Goal: Information Seeking & Learning: Compare options

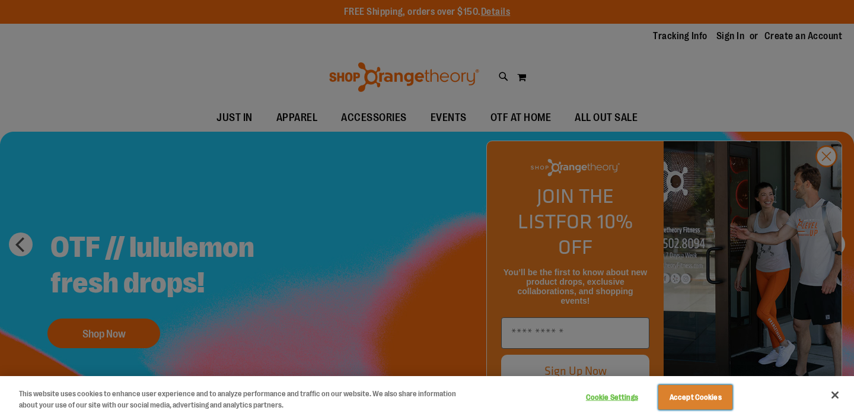
click at [693, 402] on button "Accept Cookies" at bounding box center [696, 397] width 74 height 25
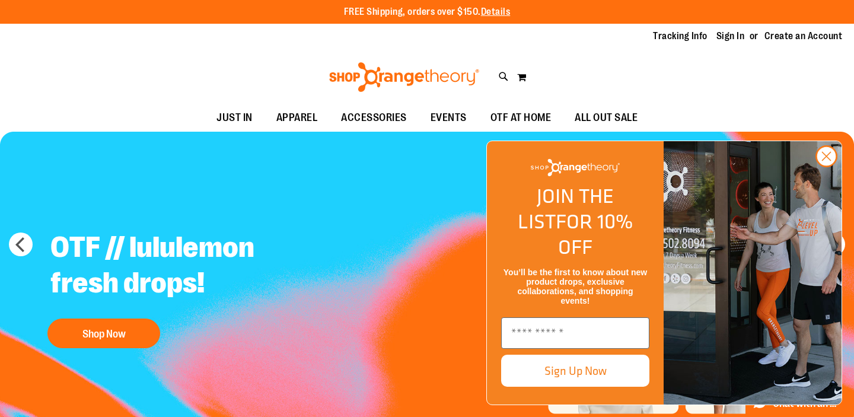
click at [694, 397] on button "Accept Cookies" at bounding box center [696, 397] width 74 height 25
click at [826, 161] on icon "Close dialog" at bounding box center [827, 156] width 8 height 8
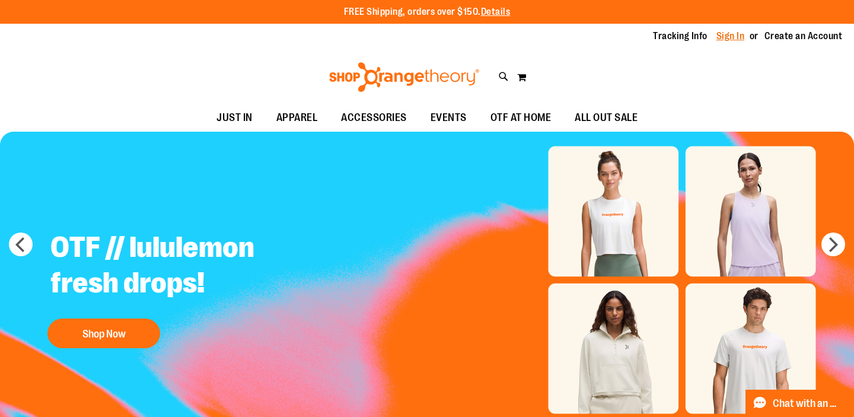
click at [730, 38] on link "Sign In" at bounding box center [731, 36] width 28 height 13
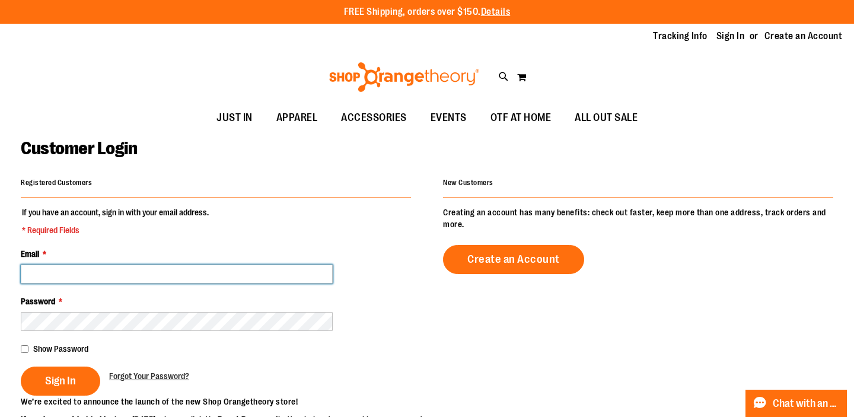
click at [285, 283] on fieldset "If you have an account, sign in with your email address. * Required Fields Emai…" at bounding box center [216, 300] width 390 height 189
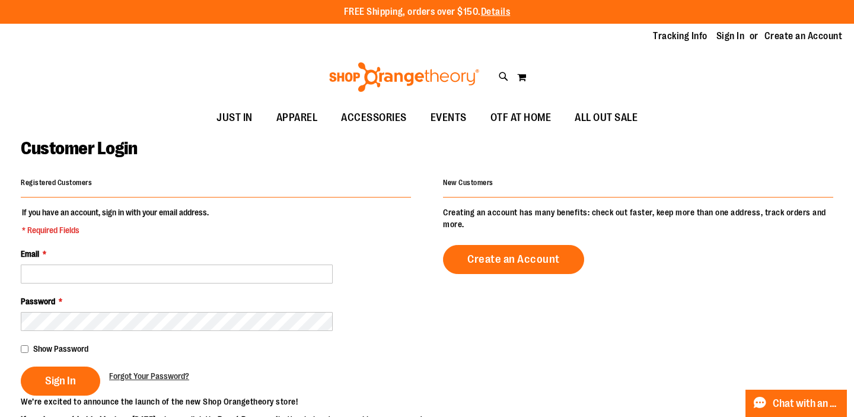
click at [285, 283] on fieldset "If you have an account, sign in with your email address. * Required Fields Emai…" at bounding box center [216, 300] width 390 height 189
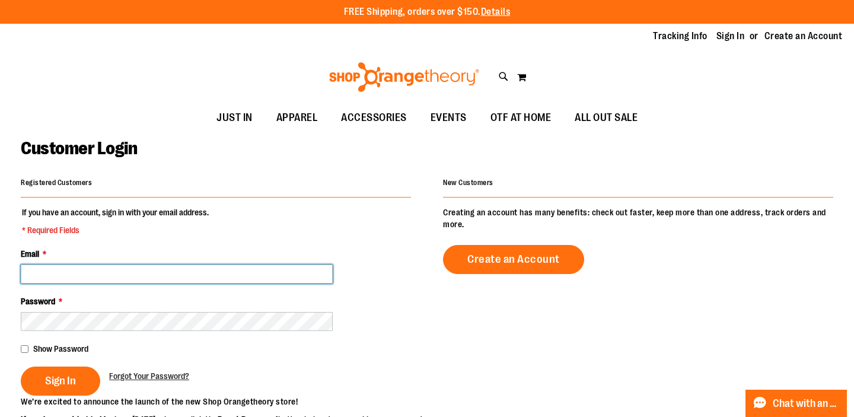
click at [228, 276] on input "Email *" at bounding box center [177, 274] width 312 height 19
type input "**********"
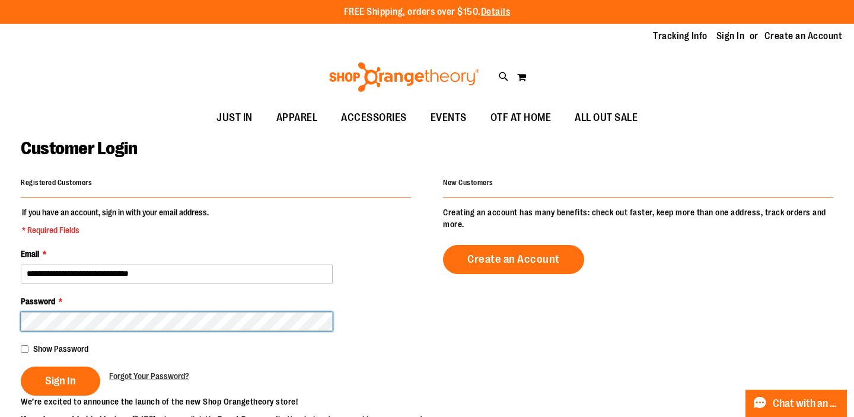
click at [21, 367] on button "Sign In" at bounding box center [60, 381] width 79 height 29
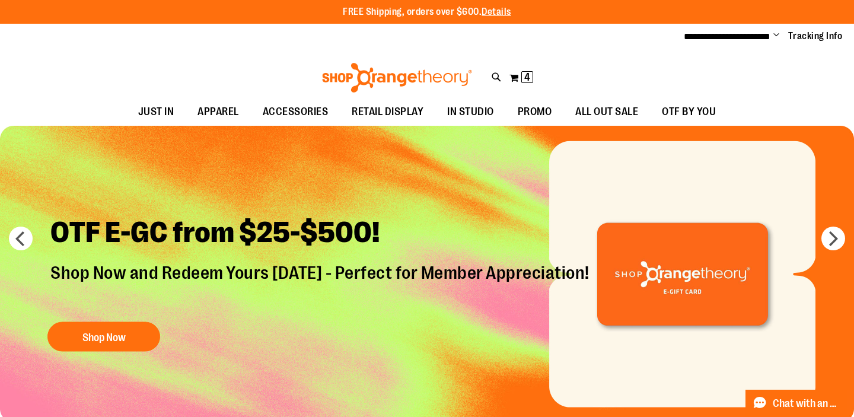
click at [826, 249] on img "Slide 7 of 7" at bounding box center [427, 274] width 854 height 297
click at [832, 243] on button "next" at bounding box center [834, 239] width 24 height 24
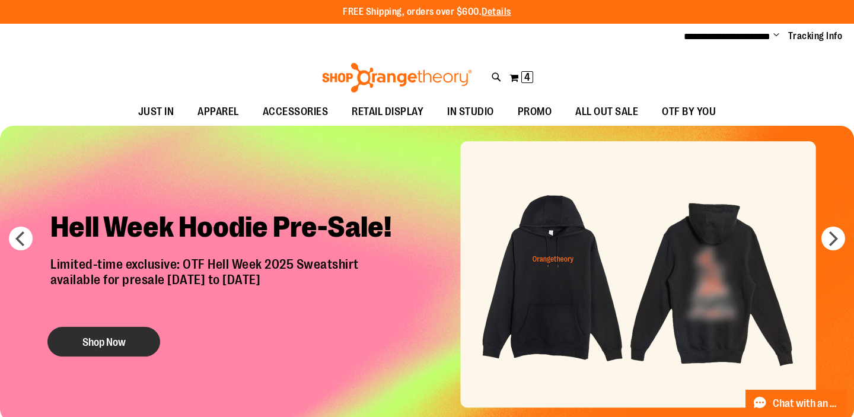
click at [136, 346] on button "Shop Now" at bounding box center [103, 342] width 113 height 30
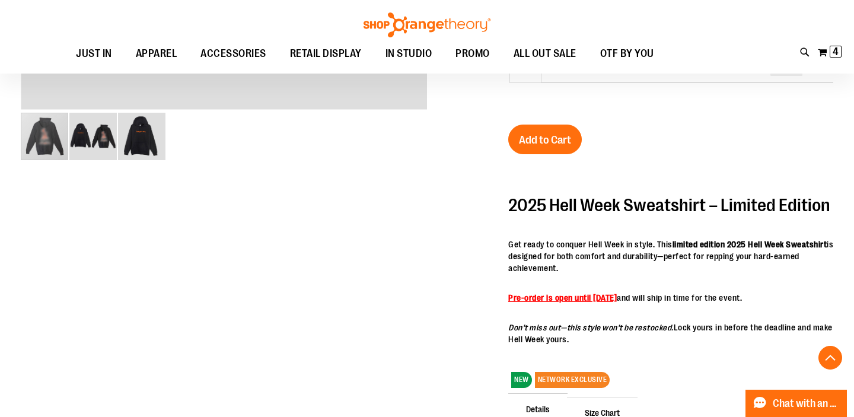
scroll to position [467, 0]
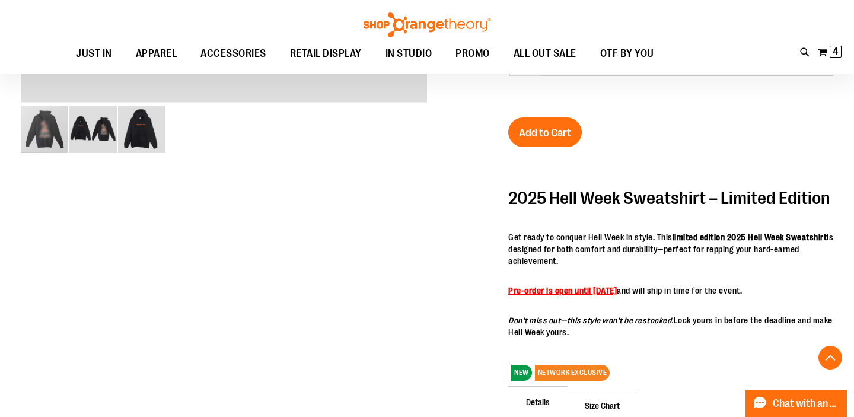
click at [591, 295] on strong "Pre-order is open until September 2" at bounding box center [562, 290] width 109 height 9
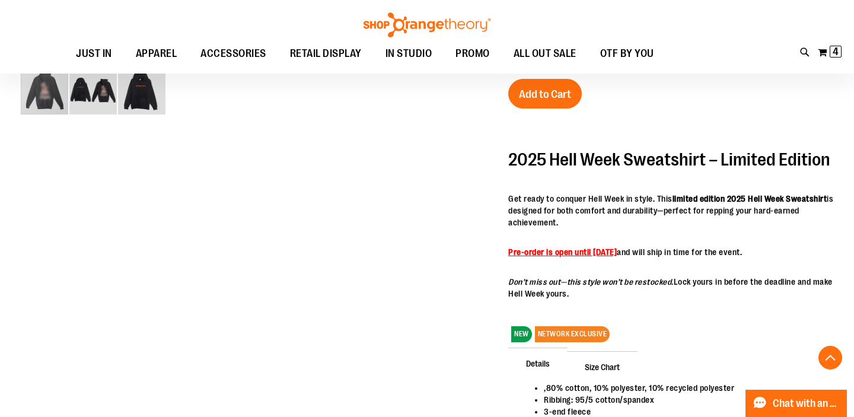
click at [570, 342] on span "NETWORK EXCLUSIVE" at bounding box center [572, 331] width 75 height 22
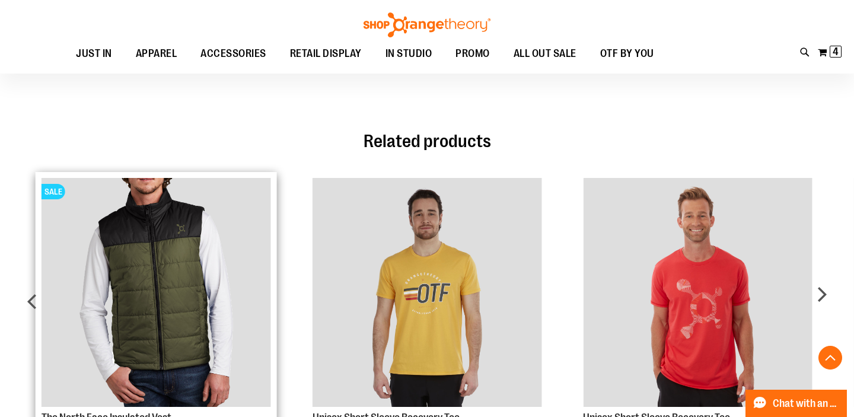
scroll to position [918, 0]
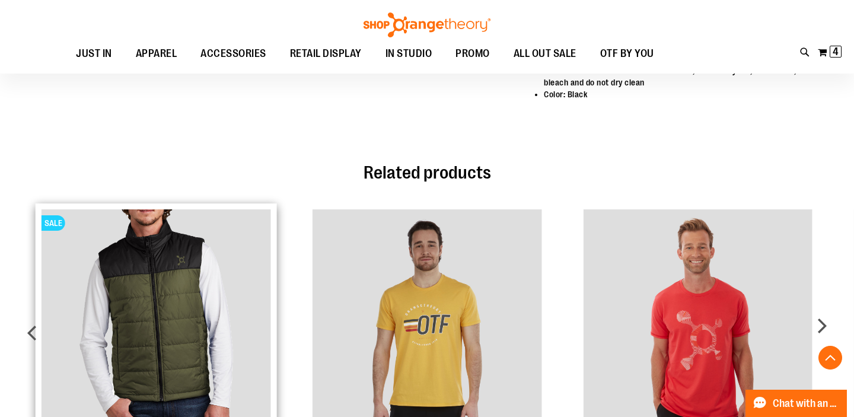
click at [146, 289] on img "Product Page Link" at bounding box center [156, 323] width 229 height 229
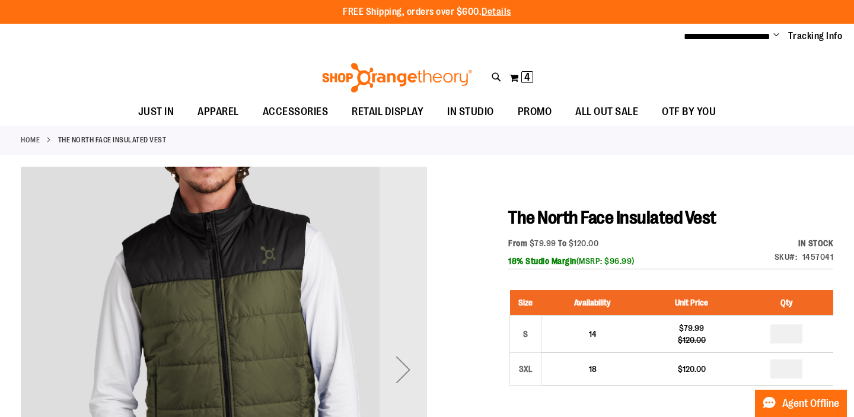
click at [793, 225] on h1 "The North Face Insulated Vest" at bounding box center [670, 217] width 325 height 21
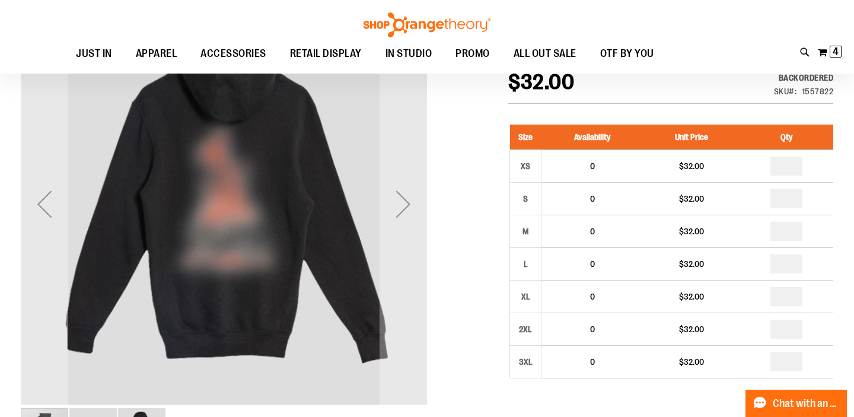
scroll to position [78, 0]
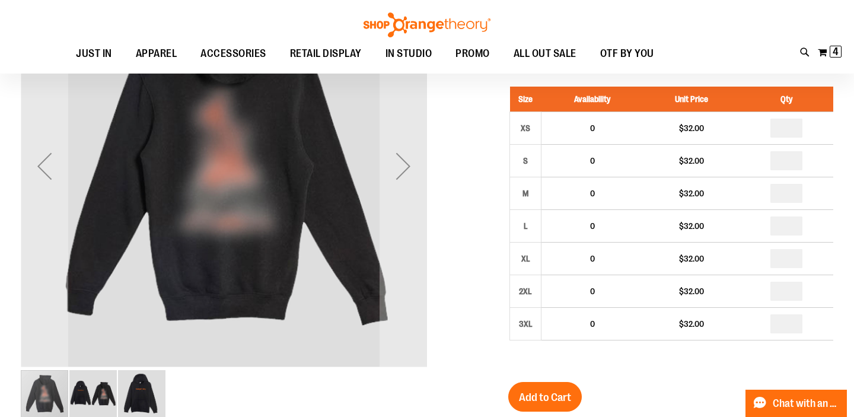
click at [141, 377] on img "image 3 of 3" at bounding box center [141, 393] width 47 height 47
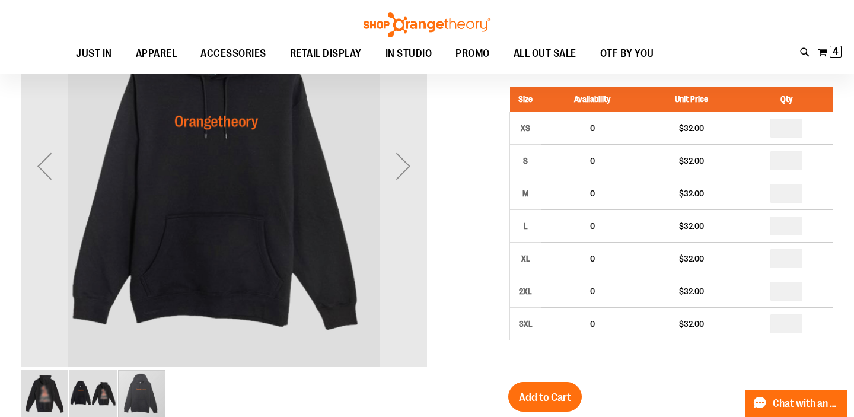
click at [141, 380] on img "image 3 of 3" at bounding box center [141, 393] width 47 height 47
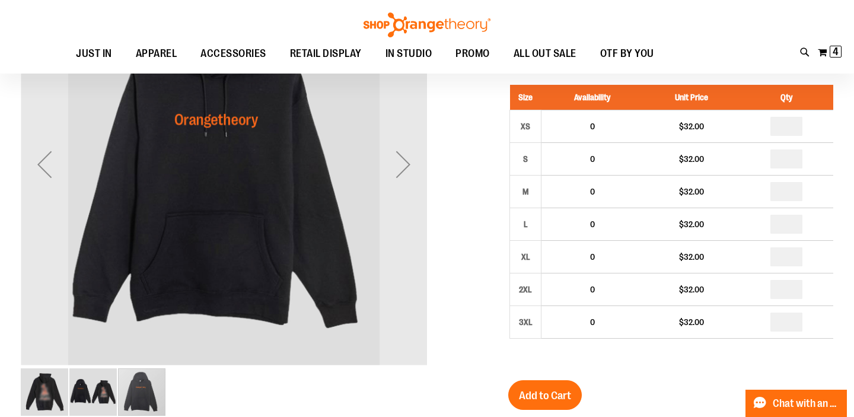
scroll to position [81, 0]
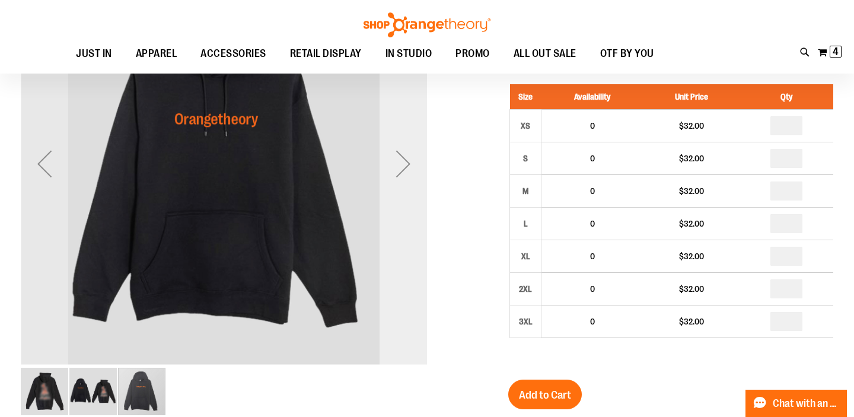
click at [415, 231] on div "Next" at bounding box center [403, 163] width 47 height 406
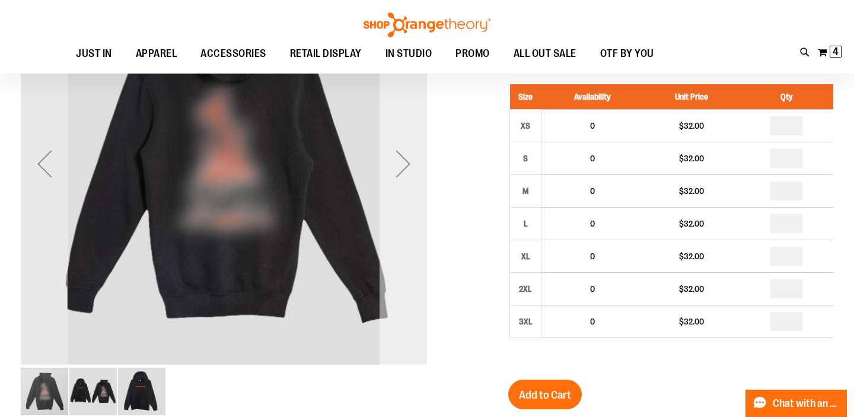
click at [415, 231] on div "Next" at bounding box center [403, 163] width 47 height 406
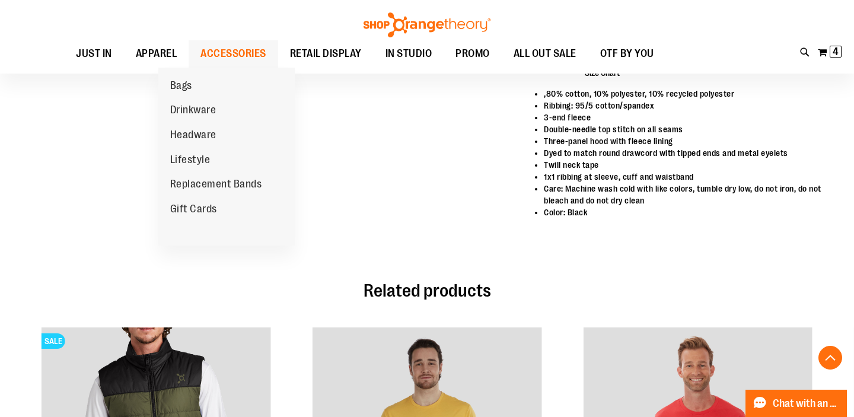
scroll to position [806, 0]
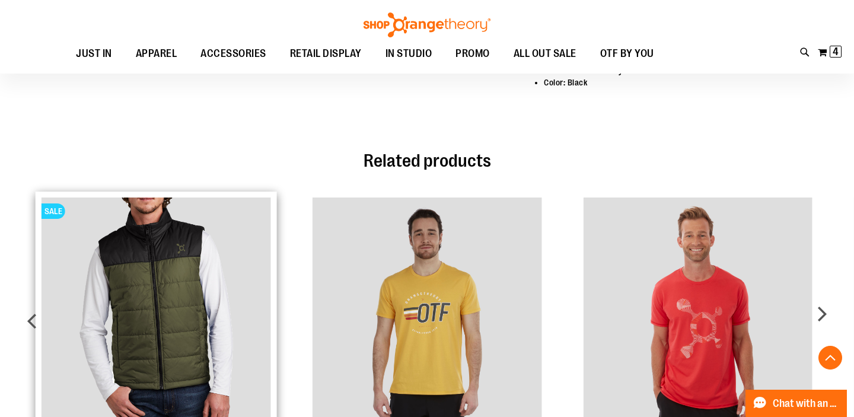
click at [171, 297] on img "Product Page Link" at bounding box center [156, 312] width 229 height 229
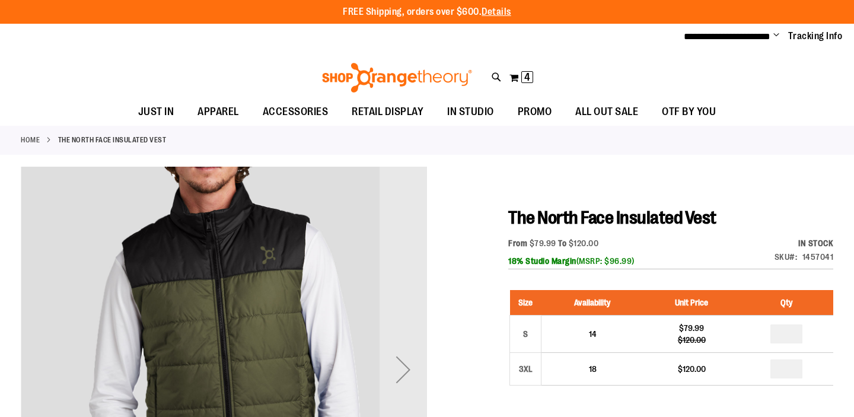
click at [549, 262] on b "18% Studio Margin" at bounding box center [542, 260] width 68 height 9
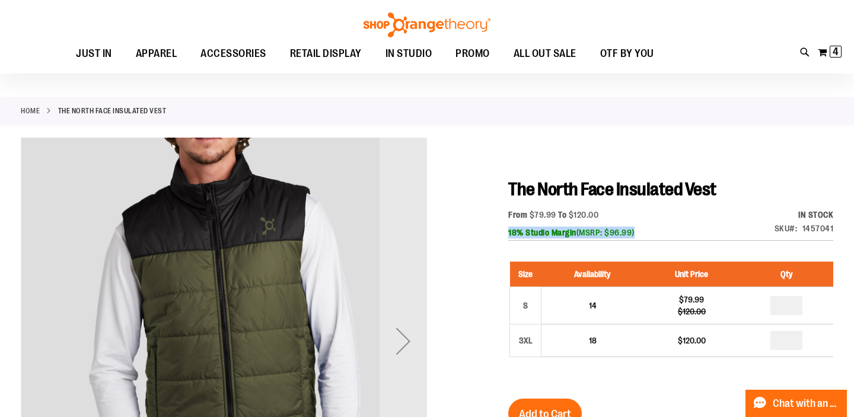
scroll to position [26, 0]
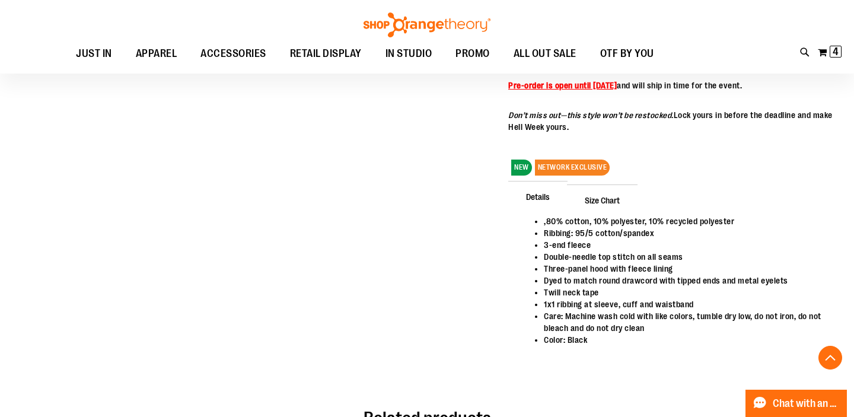
scroll to position [559, 0]
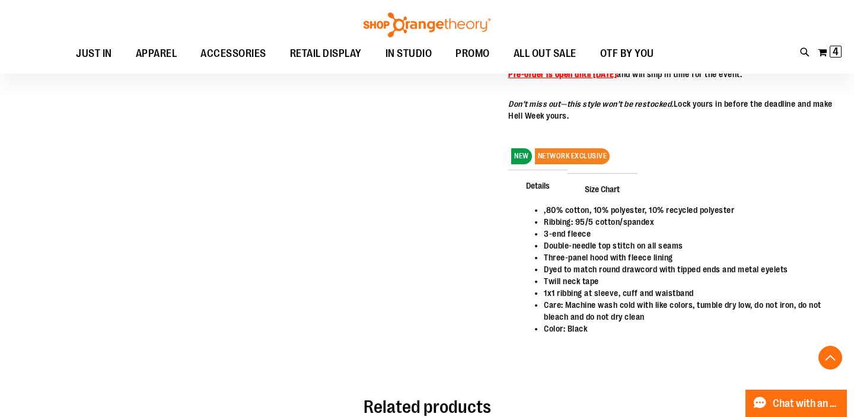
click at [552, 201] on span "Details" at bounding box center [537, 185] width 59 height 31
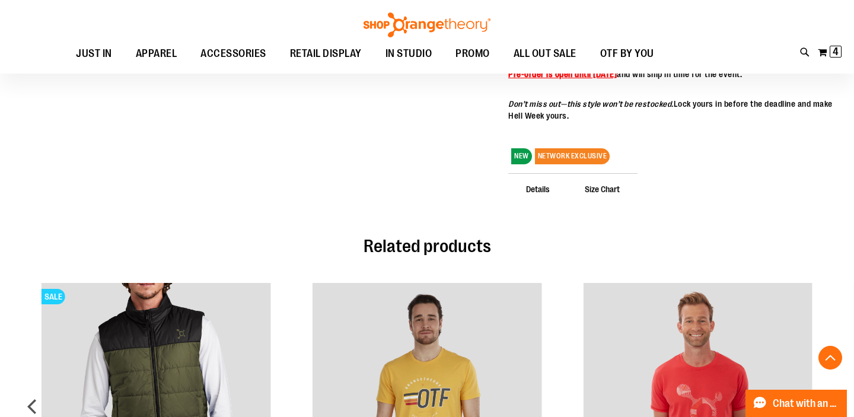
click at [552, 204] on span "Details" at bounding box center [537, 188] width 59 height 31
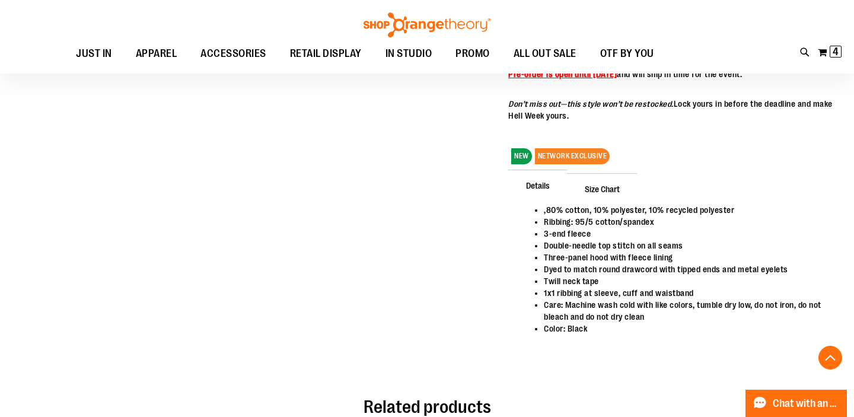
click at [600, 204] on span "Size Chart" at bounding box center [602, 188] width 71 height 31
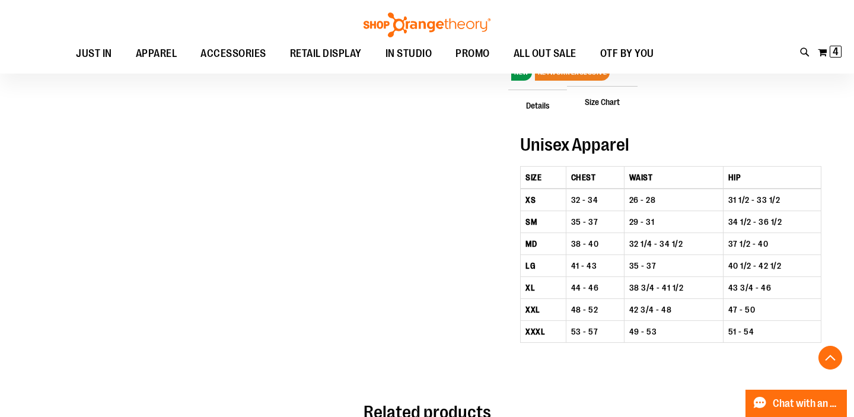
scroll to position [622, 0]
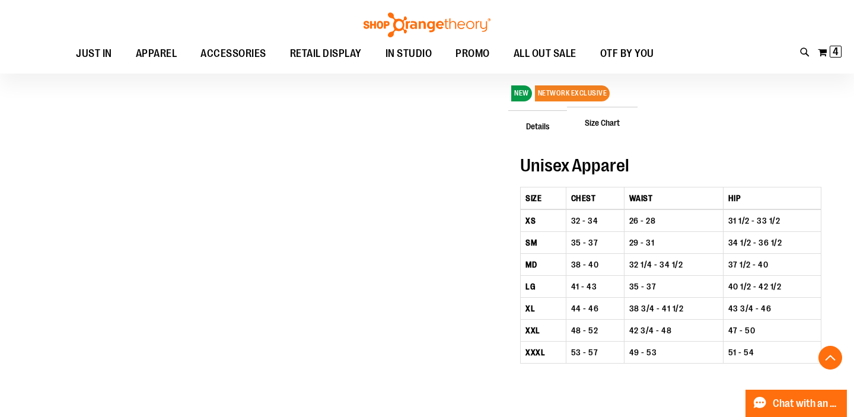
click at [549, 141] on span "Details" at bounding box center [537, 125] width 59 height 31
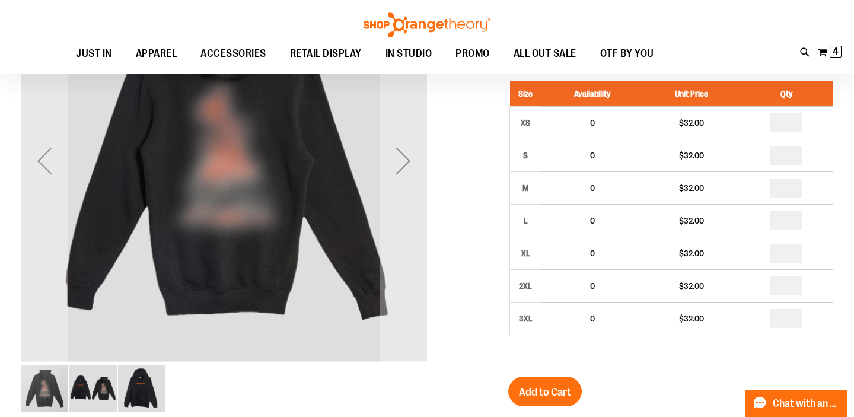
scroll to position [105, 0]
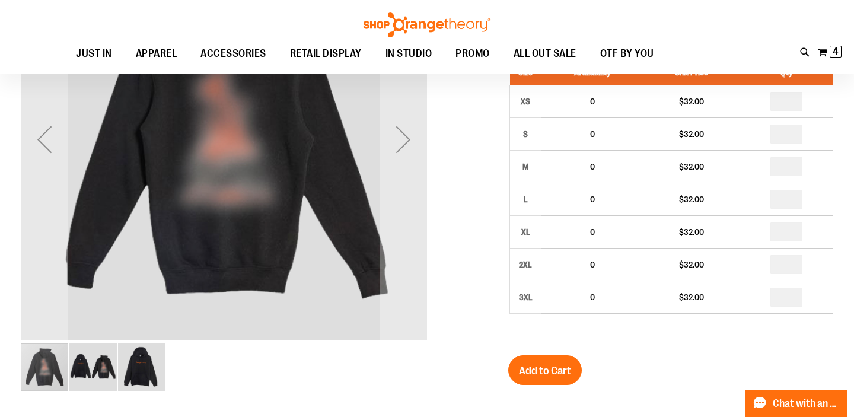
click at [148, 371] on img "image 3 of 3" at bounding box center [141, 366] width 47 height 47
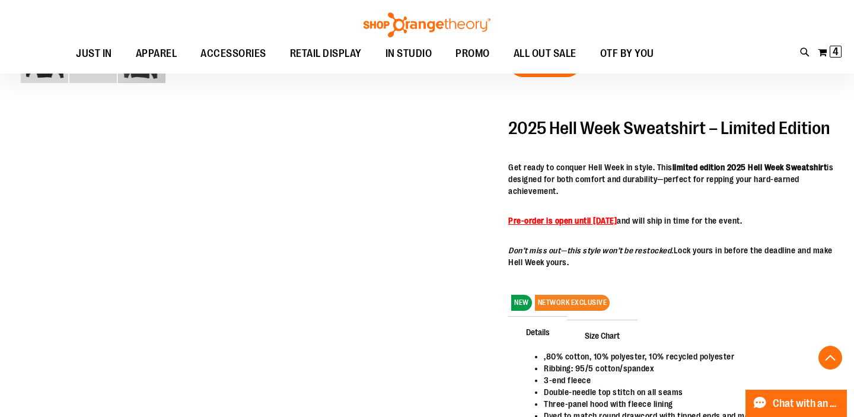
scroll to position [414, 0]
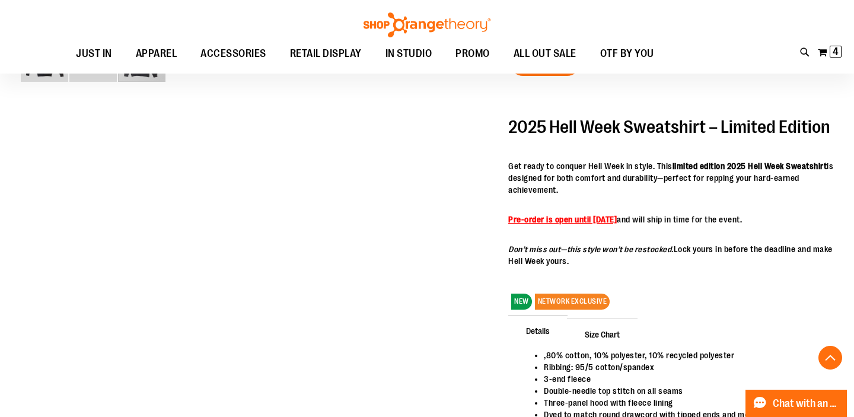
click at [574, 224] on strong "Pre-order is open until September 2" at bounding box center [562, 219] width 109 height 9
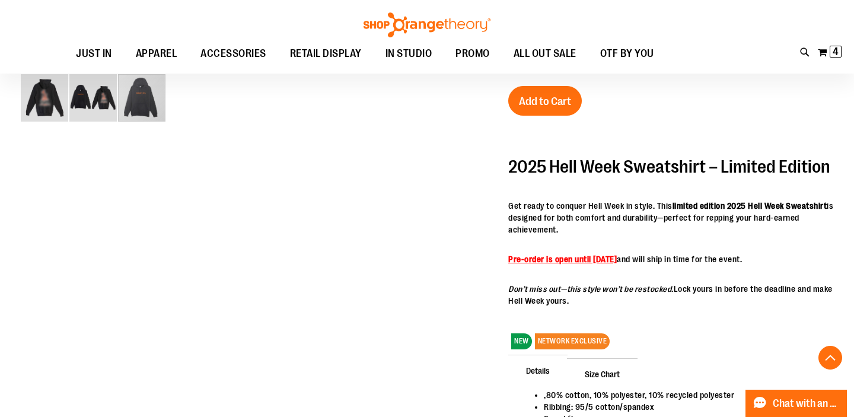
scroll to position [375, 0]
click at [626, 235] on p "Get ready to conquer Hell Week in style. This limited edition 2025 Hell Week Sw…" at bounding box center [670, 217] width 325 height 36
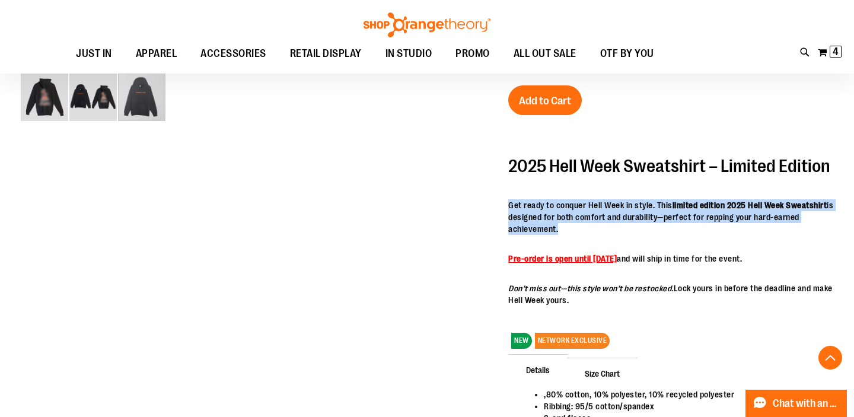
click at [626, 235] on p "Get ready to conquer Hell Week in style. This limited edition 2025 Hell Week Sw…" at bounding box center [670, 217] width 325 height 36
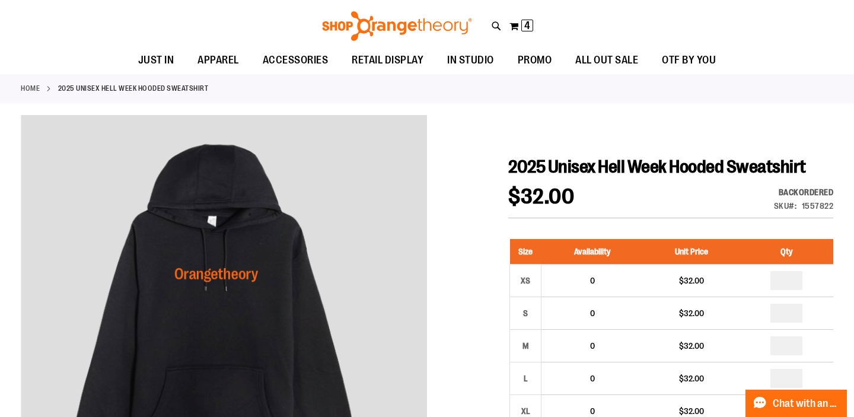
scroll to position [0, 0]
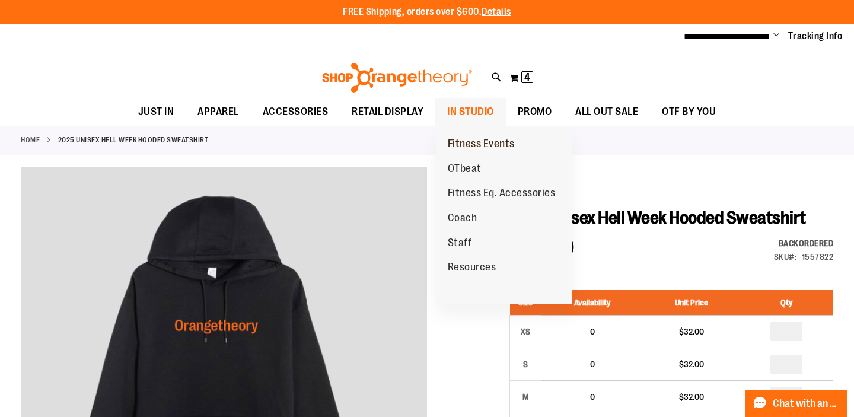
click at [462, 145] on span "Fitness Events" at bounding box center [481, 145] width 67 height 15
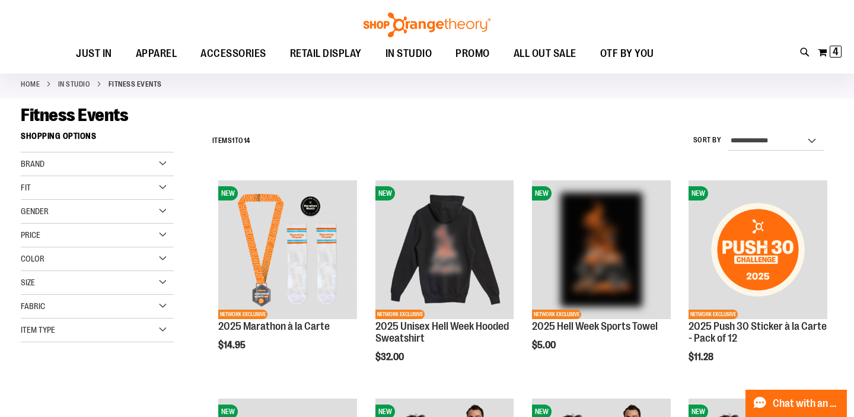
scroll to position [61, 0]
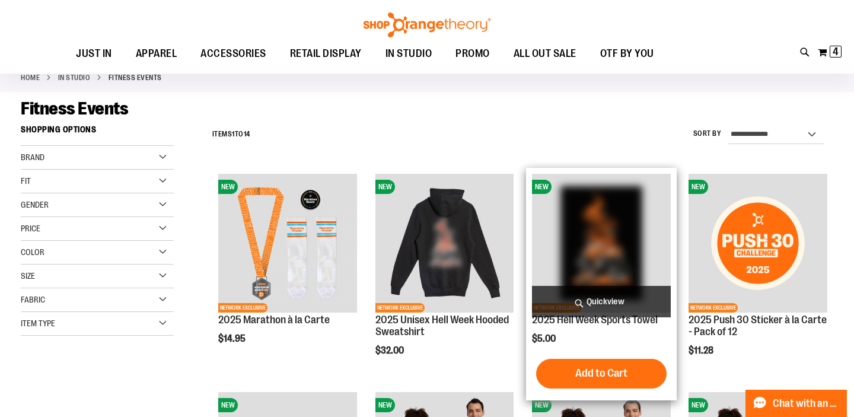
click at [575, 240] on img "product" at bounding box center [601, 243] width 139 height 139
click at [568, 224] on img "product" at bounding box center [601, 243] width 139 height 139
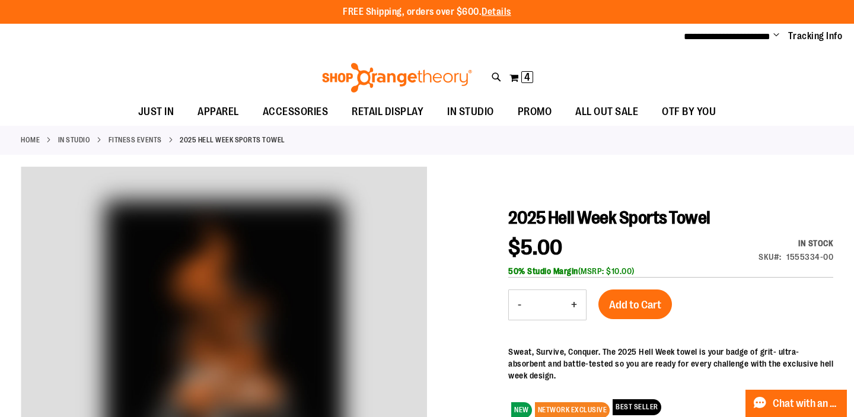
click at [518, 276] on b "50% Studio Margin" at bounding box center [543, 270] width 70 height 9
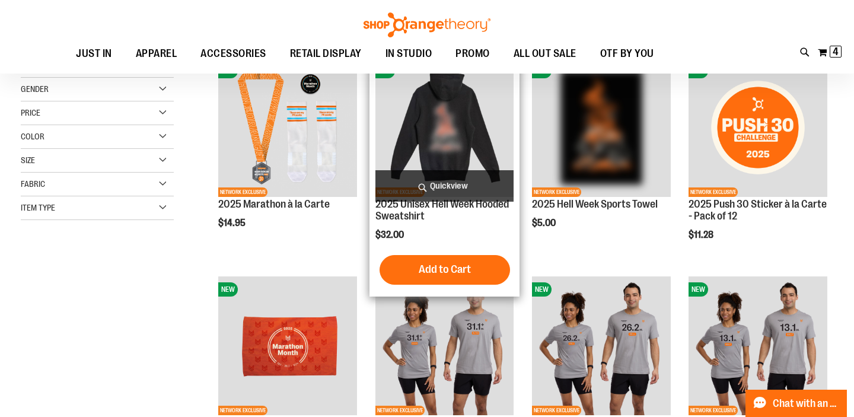
scroll to position [56, 0]
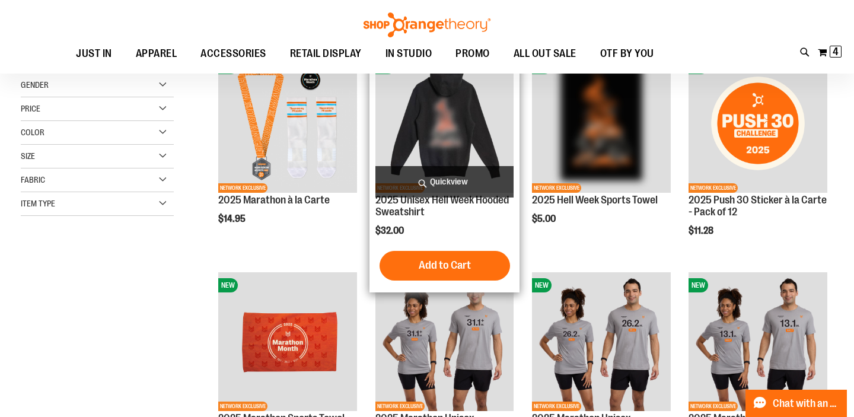
click at [466, 130] on img "product" at bounding box center [445, 123] width 139 height 139
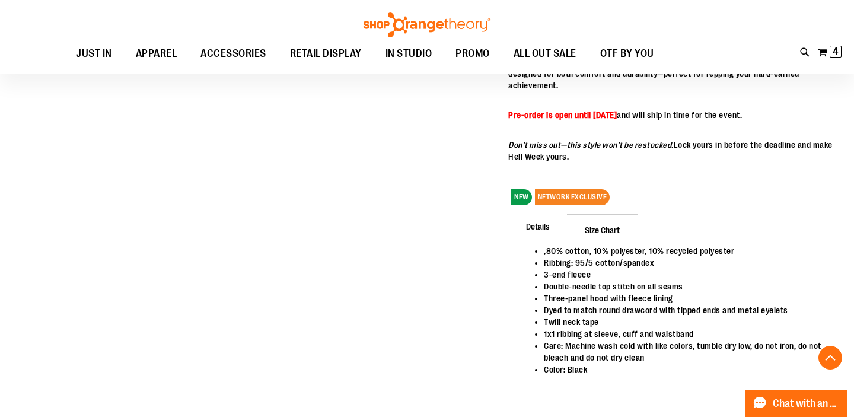
scroll to position [688, 0]
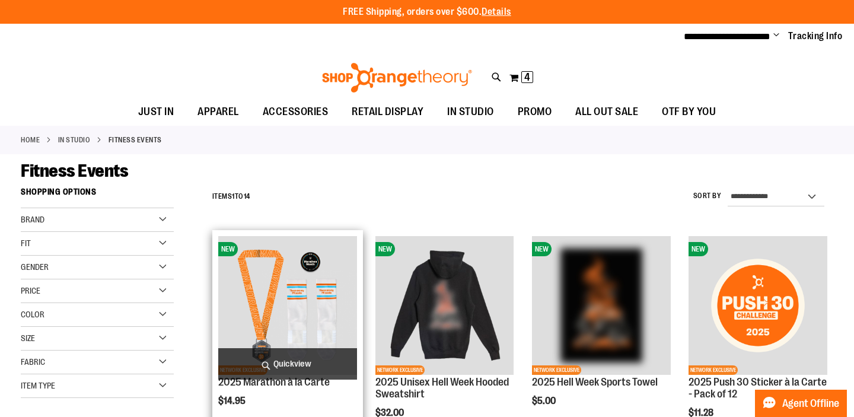
scroll to position [56, 0]
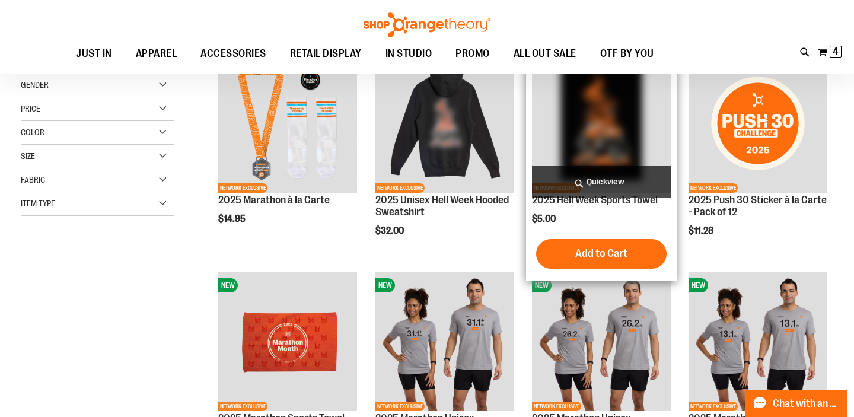
click at [586, 145] on img "product" at bounding box center [601, 123] width 139 height 139
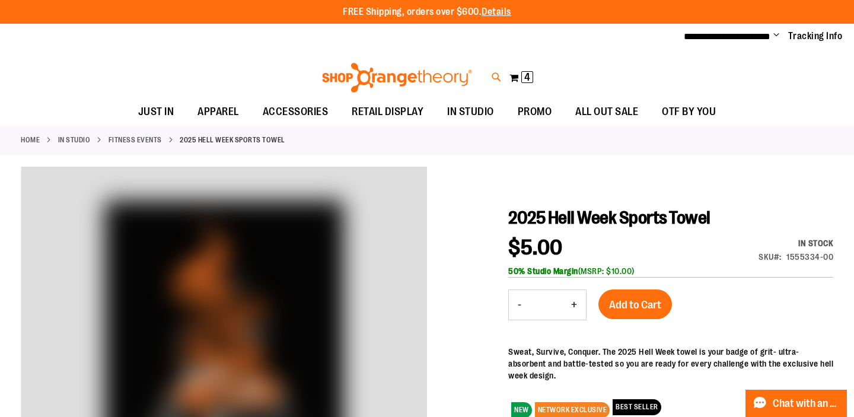
click at [495, 72] on icon at bounding box center [497, 78] width 10 height 14
type input "*****"
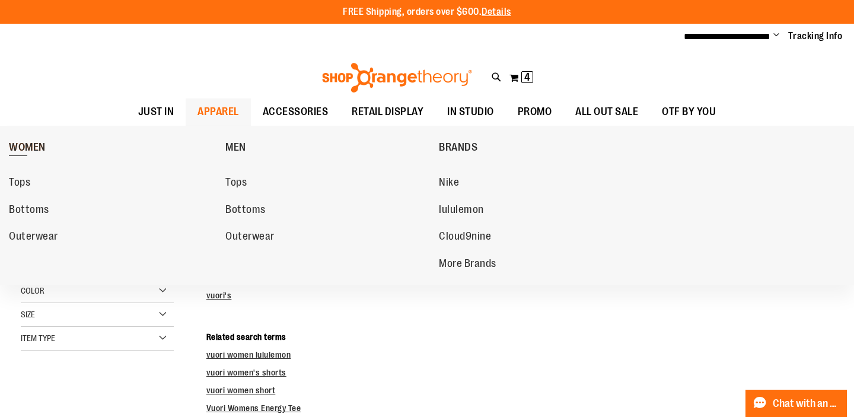
click at [22, 141] on span "WOMEN" at bounding box center [27, 148] width 37 height 15
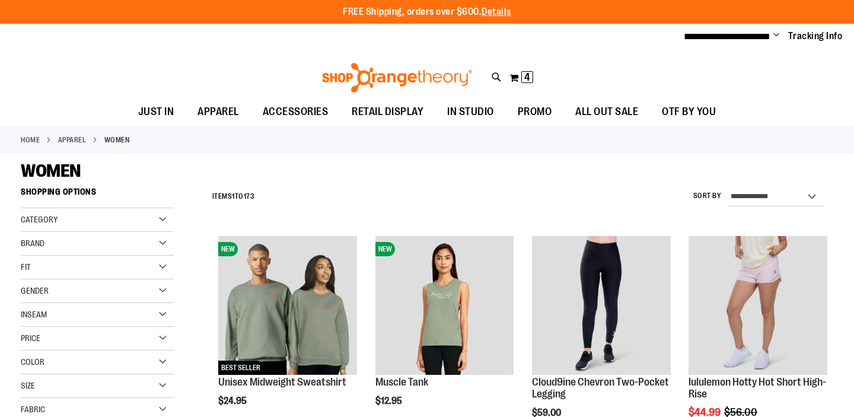
click at [37, 241] on span "Brand" at bounding box center [33, 242] width 24 height 9
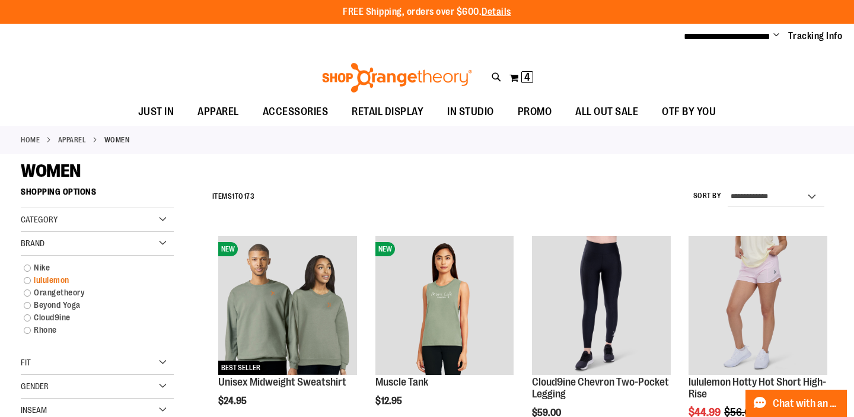
click at [44, 279] on link "lululemon" at bounding box center [91, 280] width 147 height 12
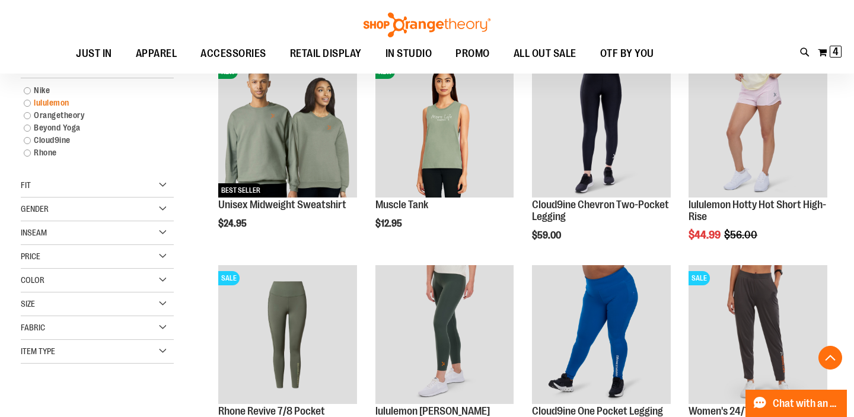
scroll to position [181, 0]
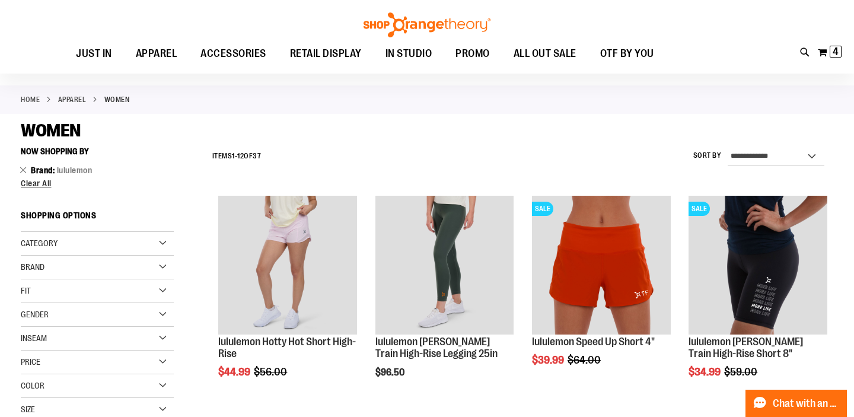
scroll to position [44, 0]
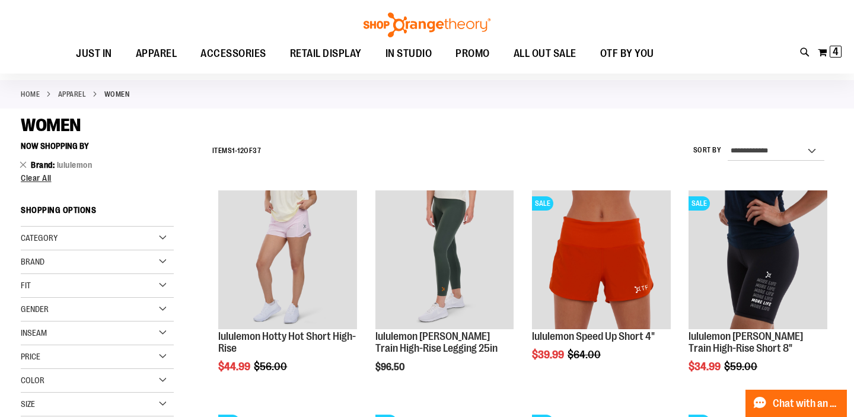
click at [784, 141] on div "**********" at bounding box center [519, 151] width 627 height 31
click at [771, 145] on select "**********" at bounding box center [776, 151] width 97 height 19
select select "**********"
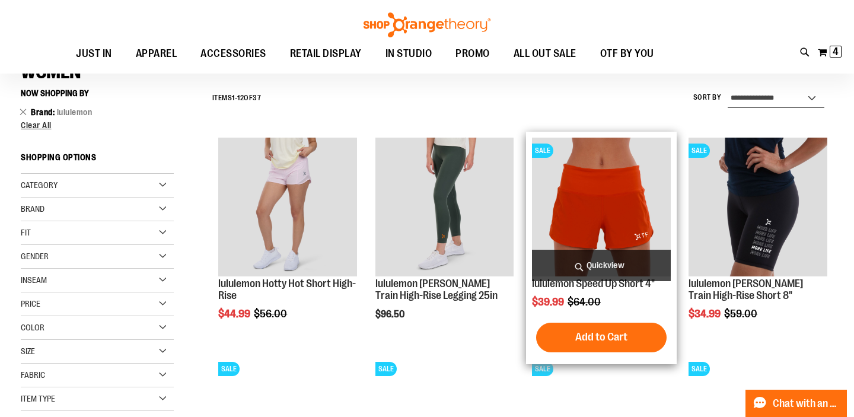
scroll to position [107, 0]
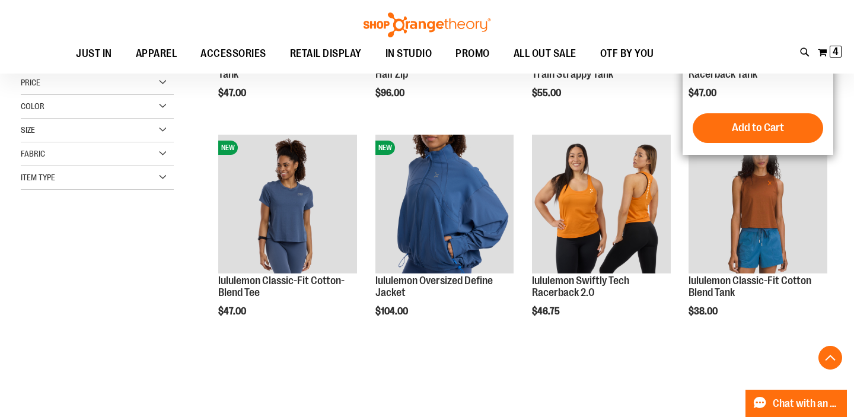
scroll to position [320, 0]
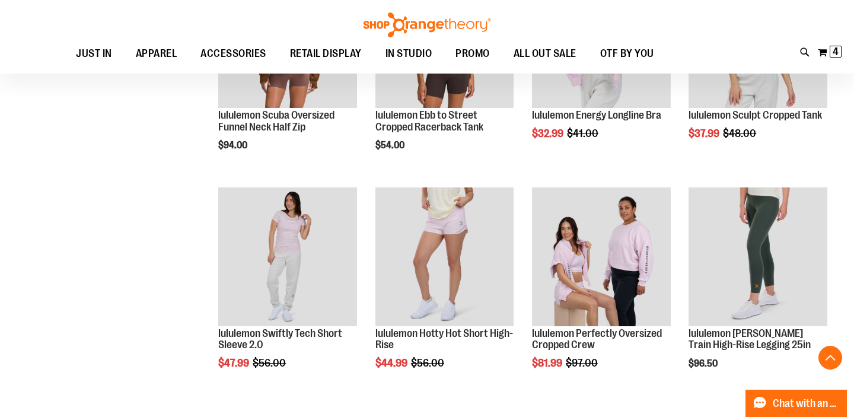
scroll to position [704, 0]
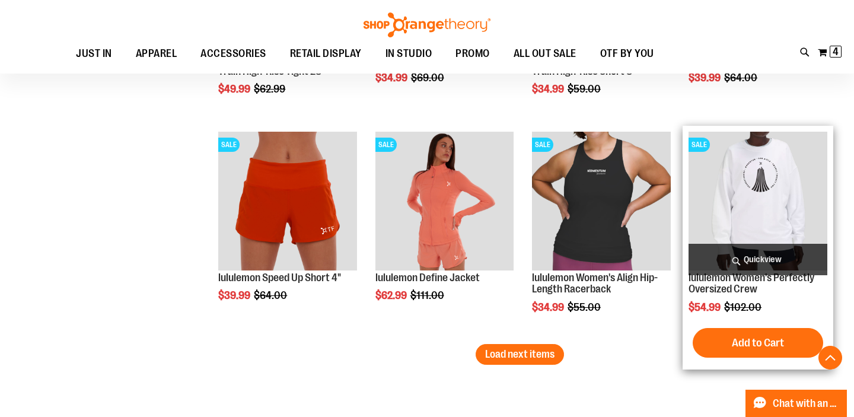
scroll to position [1855, 0]
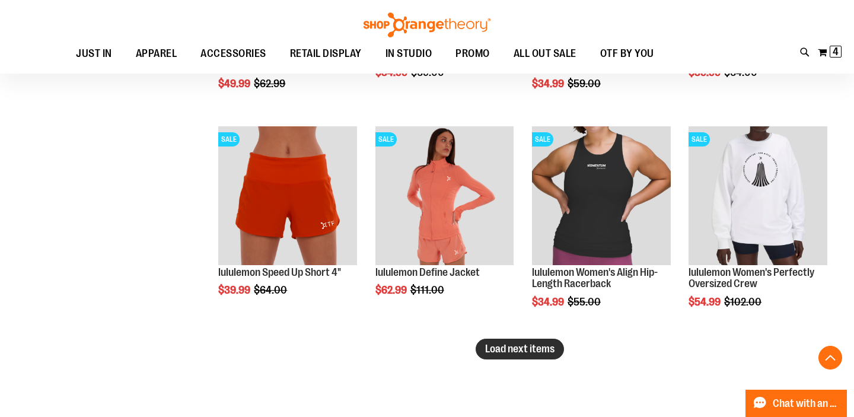
click at [530, 352] on span "Load next items" at bounding box center [519, 349] width 69 height 12
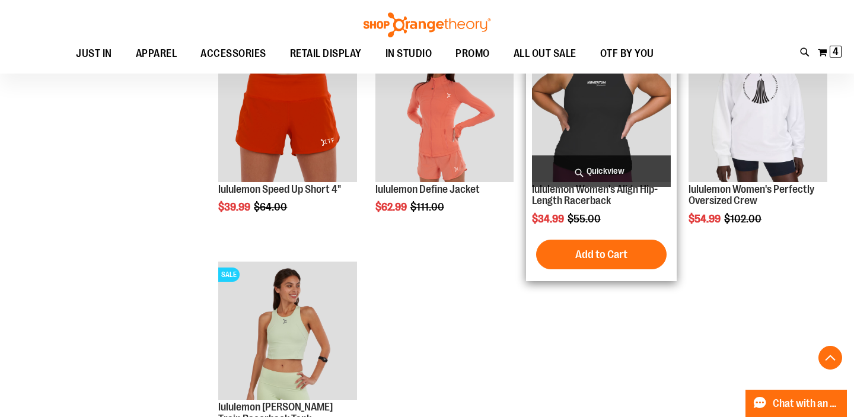
scroll to position [1776, 0]
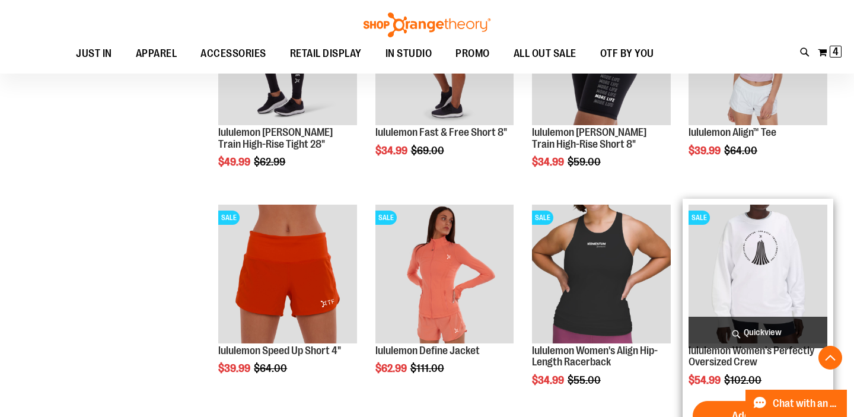
click at [726, 242] on img "product" at bounding box center [758, 274] width 139 height 139
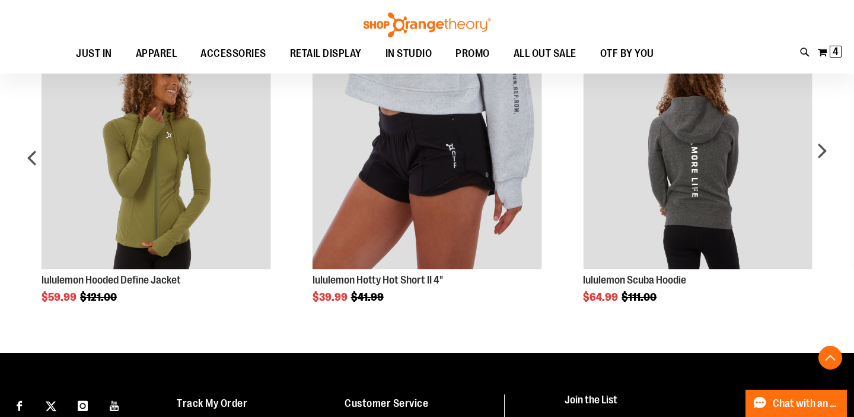
scroll to position [830, 0]
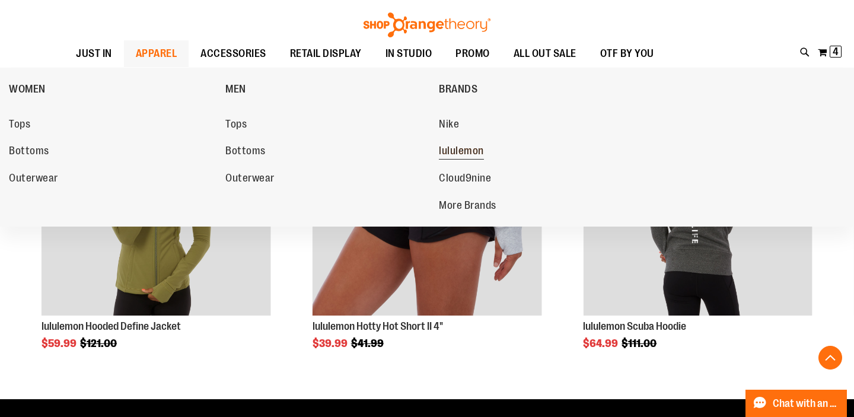
click at [475, 154] on span "lululemon" at bounding box center [461, 152] width 45 height 15
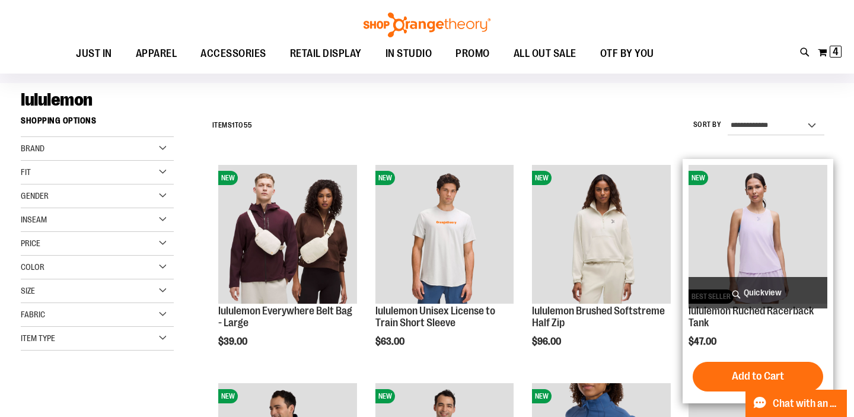
scroll to position [323, 0]
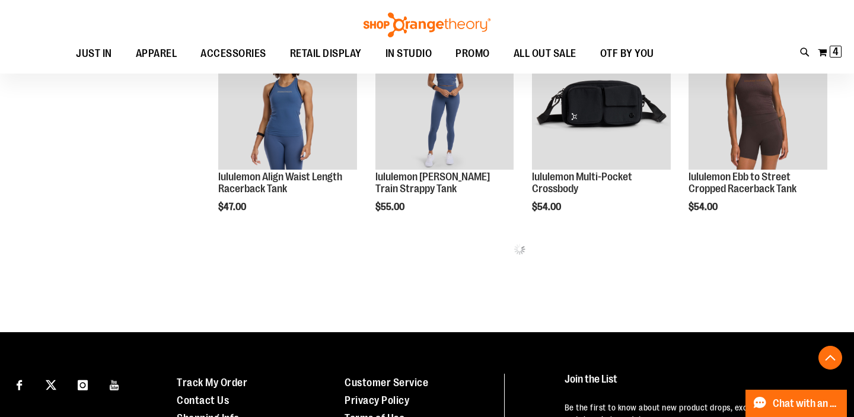
scroll to position [646, 0]
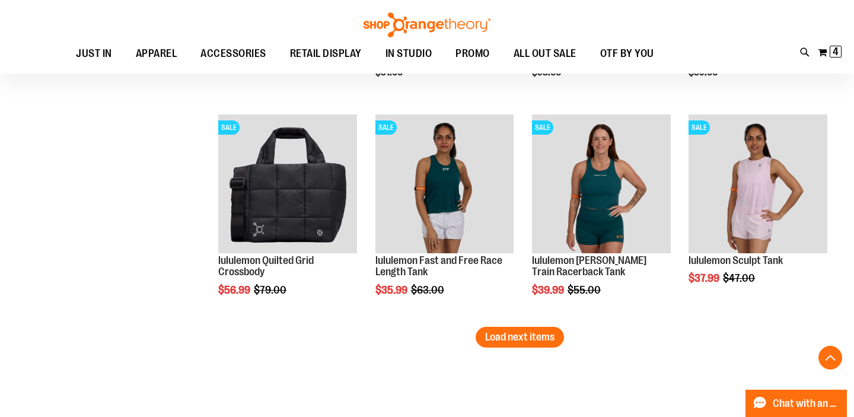
scroll to position [1948, 0]
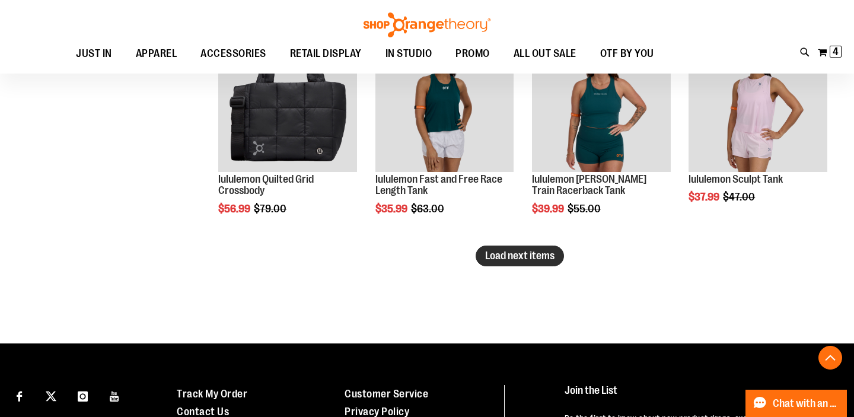
click at [559, 261] on button "Load next items" at bounding box center [520, 256] width 88 height 21
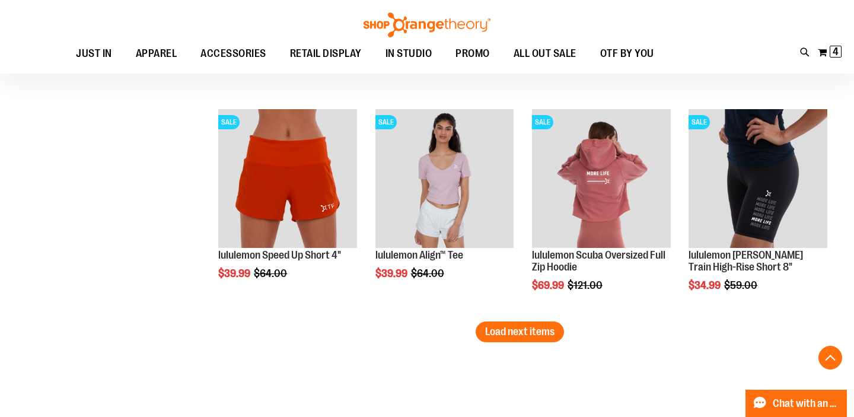
scroll to position [2502, 0]
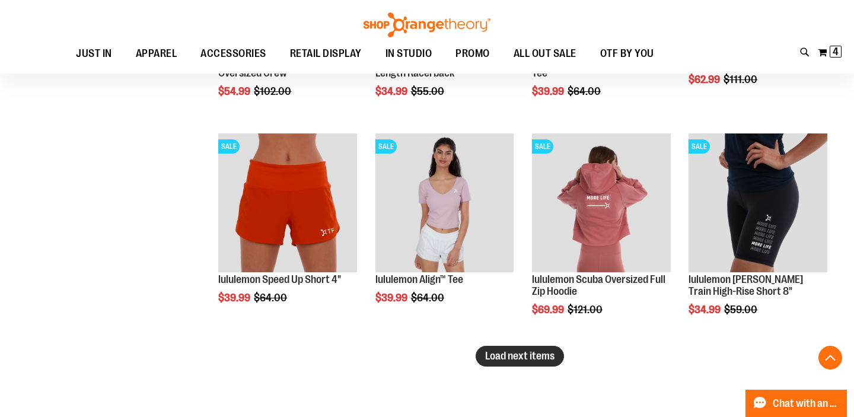
click at [530, 361] on span "Load next items" at bounding box center [519, 356] width 69 height 12
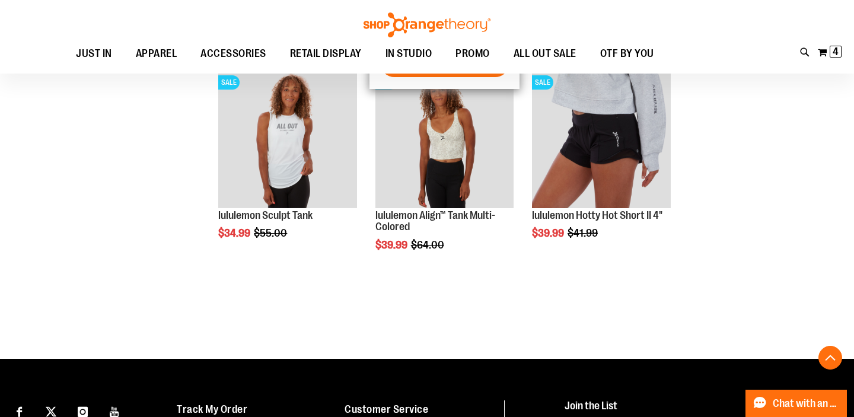
scroll to position [3006, 0]
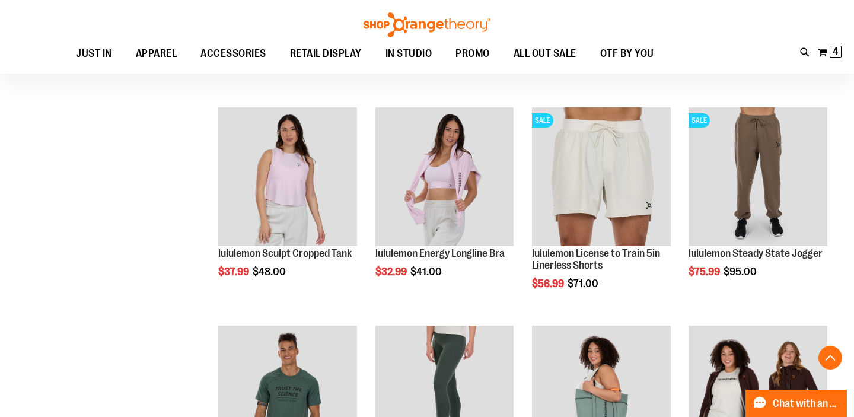
scroll to position [801, 0]
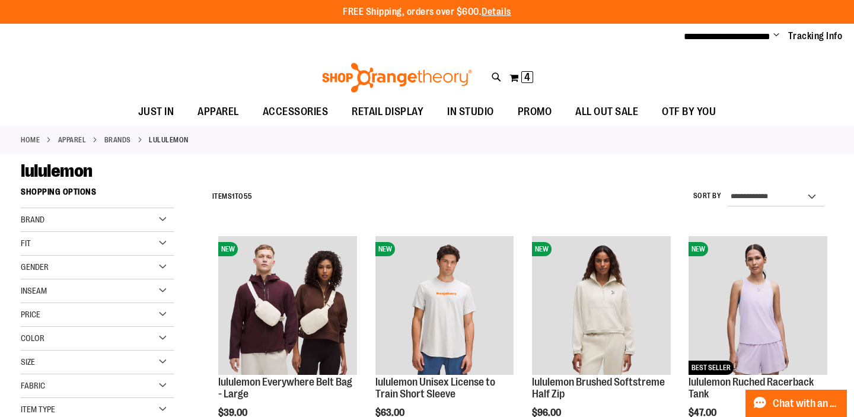
click at [383, 203] on div "**********" at bounding box center [519, 197] width 627 height 31
